Goal: Navigation & Orientation: Find specific page/section

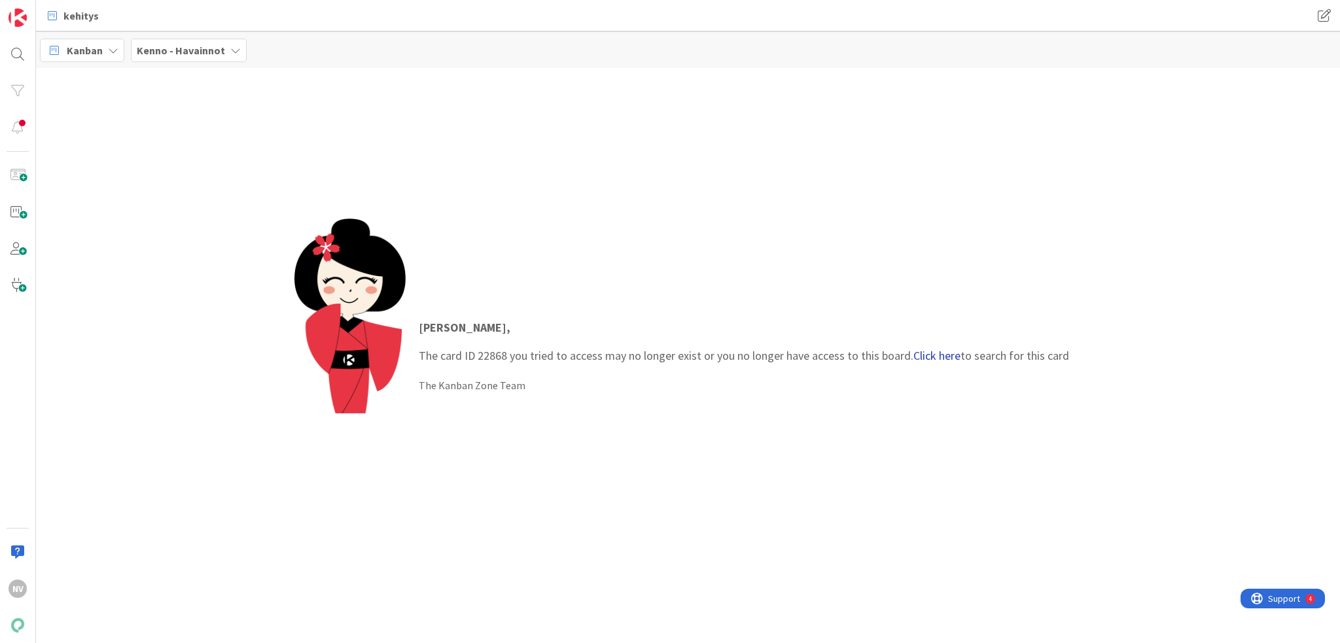
click at [334, 10] on link "Click here" at bounding box center [937, 355] width 47 height 15
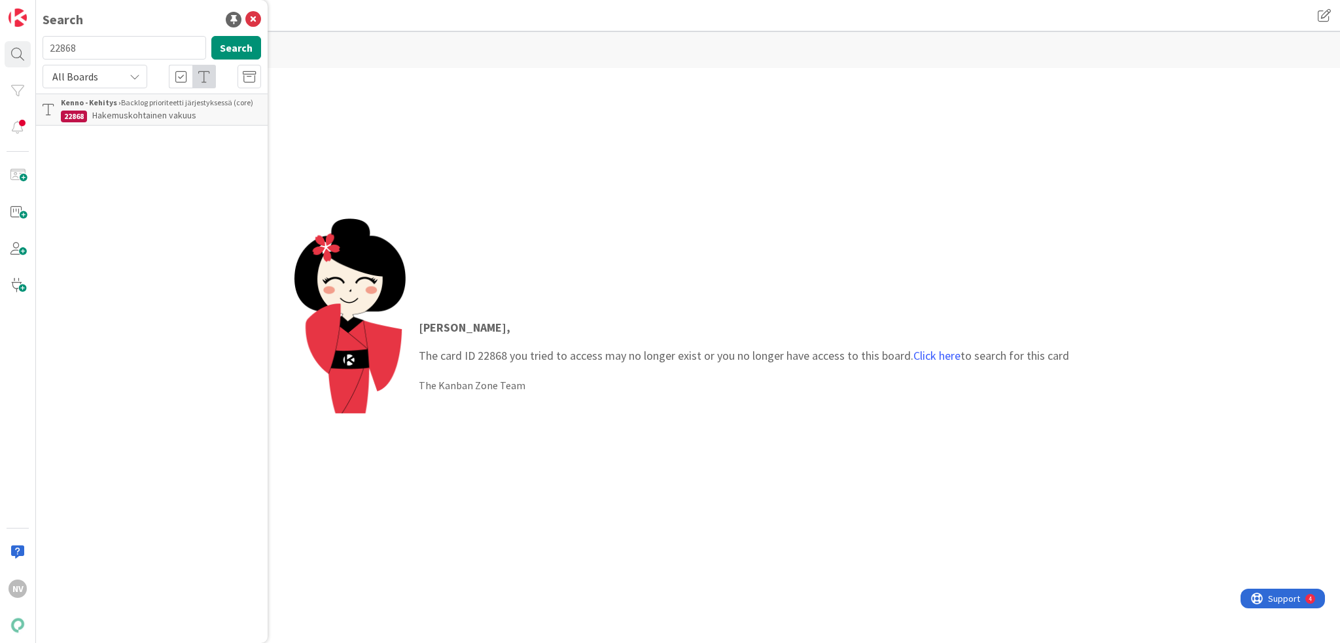
click at [157, 10] on div "Kenno - Kehitys › Backlog prioriteetti järjestyksessä (core)" at bounding box center [161, 103] width 200 height 12
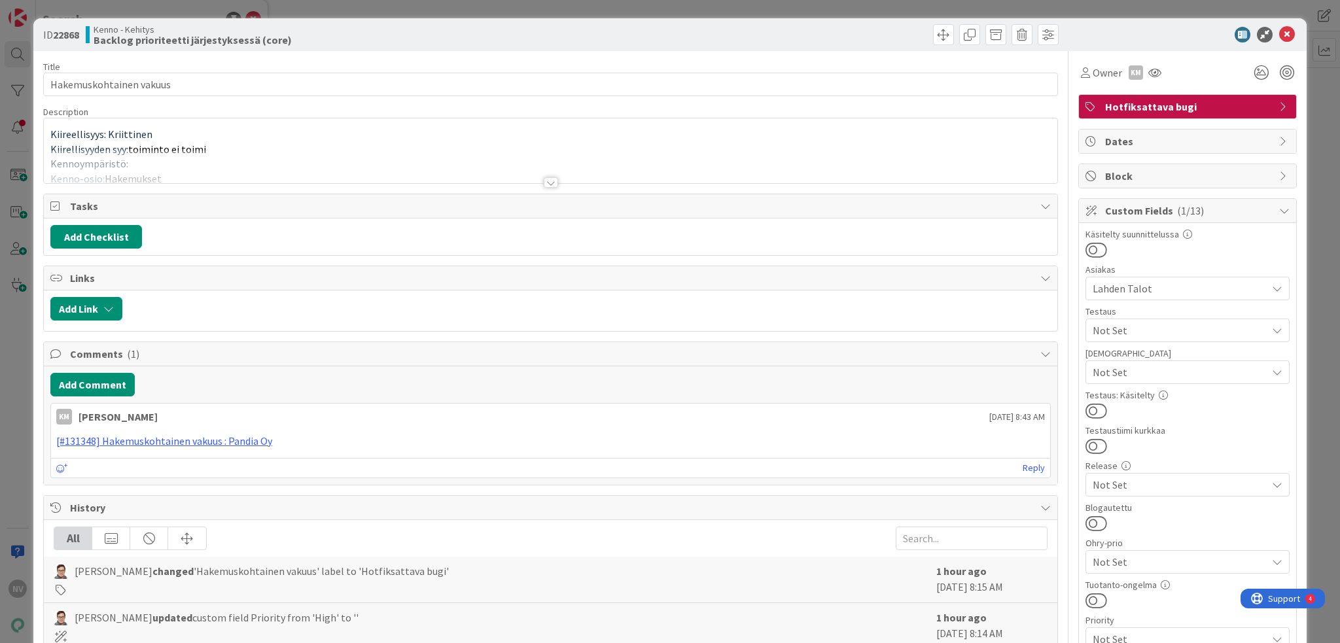
click at [334, 10] on div at bounding box center [551, 182] width 14 height 10
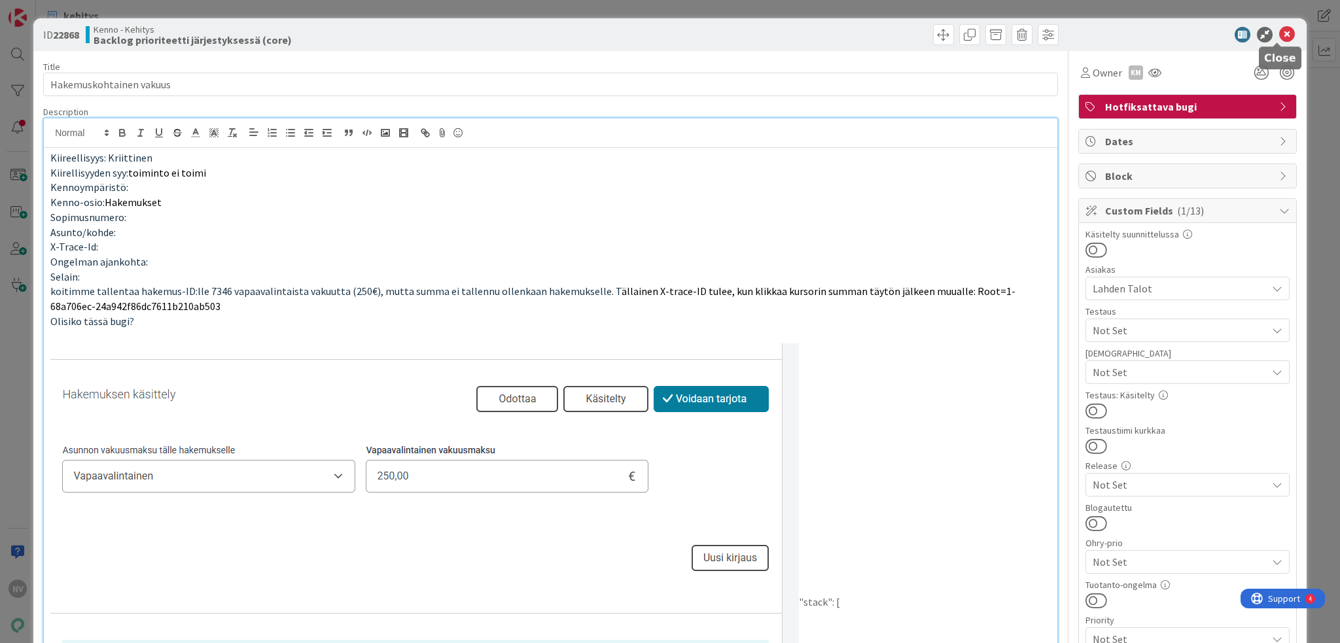
click at [334, 10] on icon at bounding box center [1288, 35] width 16 height 16
